Goal: Check status: Check status

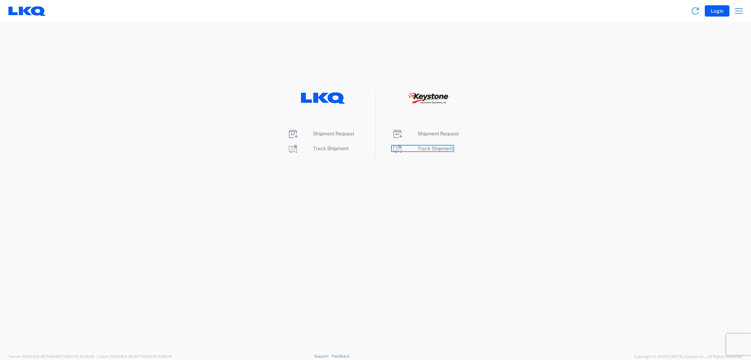
click at [439, 148] on span "Track Shipment" at bounding box center [436, 148] width 36 height 6
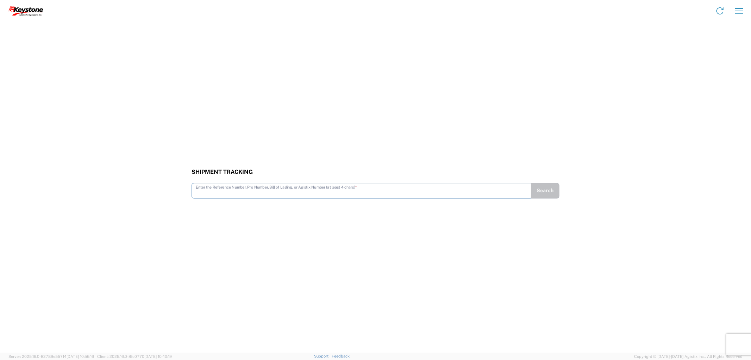
click at [303, 190] on input "text" at bounding box center [362, 190] width 332 height 12
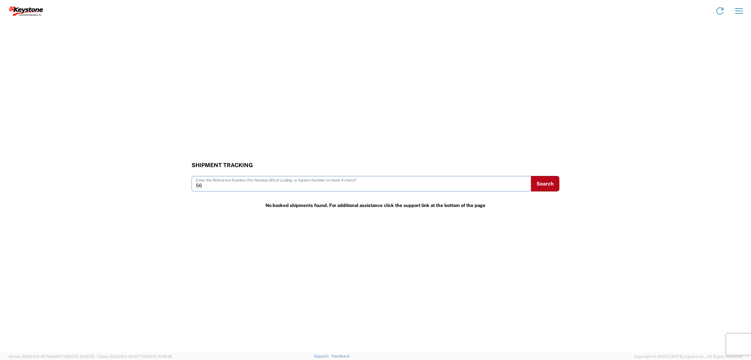
type input "5"
type input "56453554"
